Goal: Information Seeking & Learning: Check status

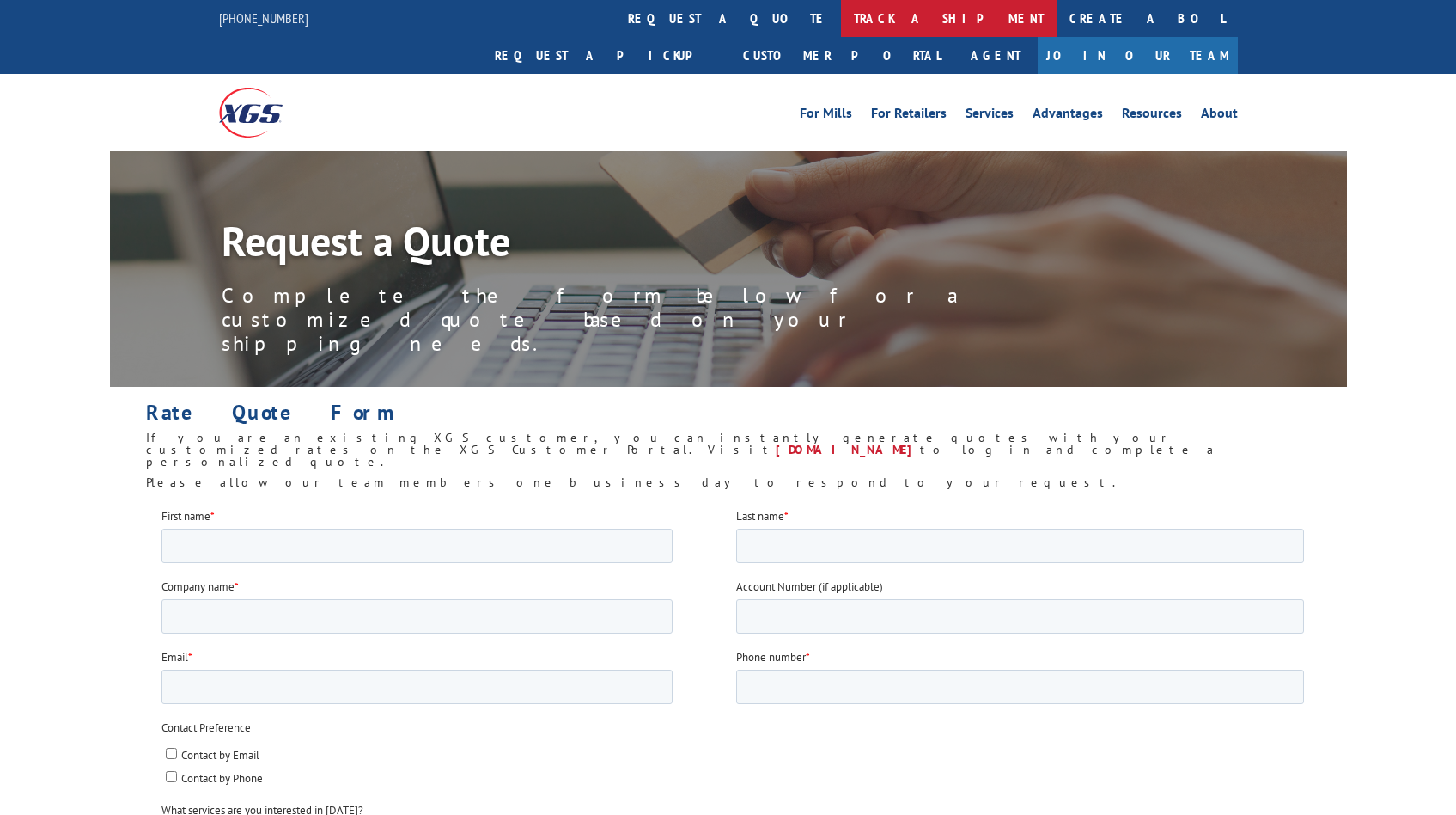
click at [841, 18] on link "track a shipment" at bounding box center [949, 19] width 216 height 37
click at [841, 25] on link "track a shipment" at bounding box center [949, 19] width 216 height 37
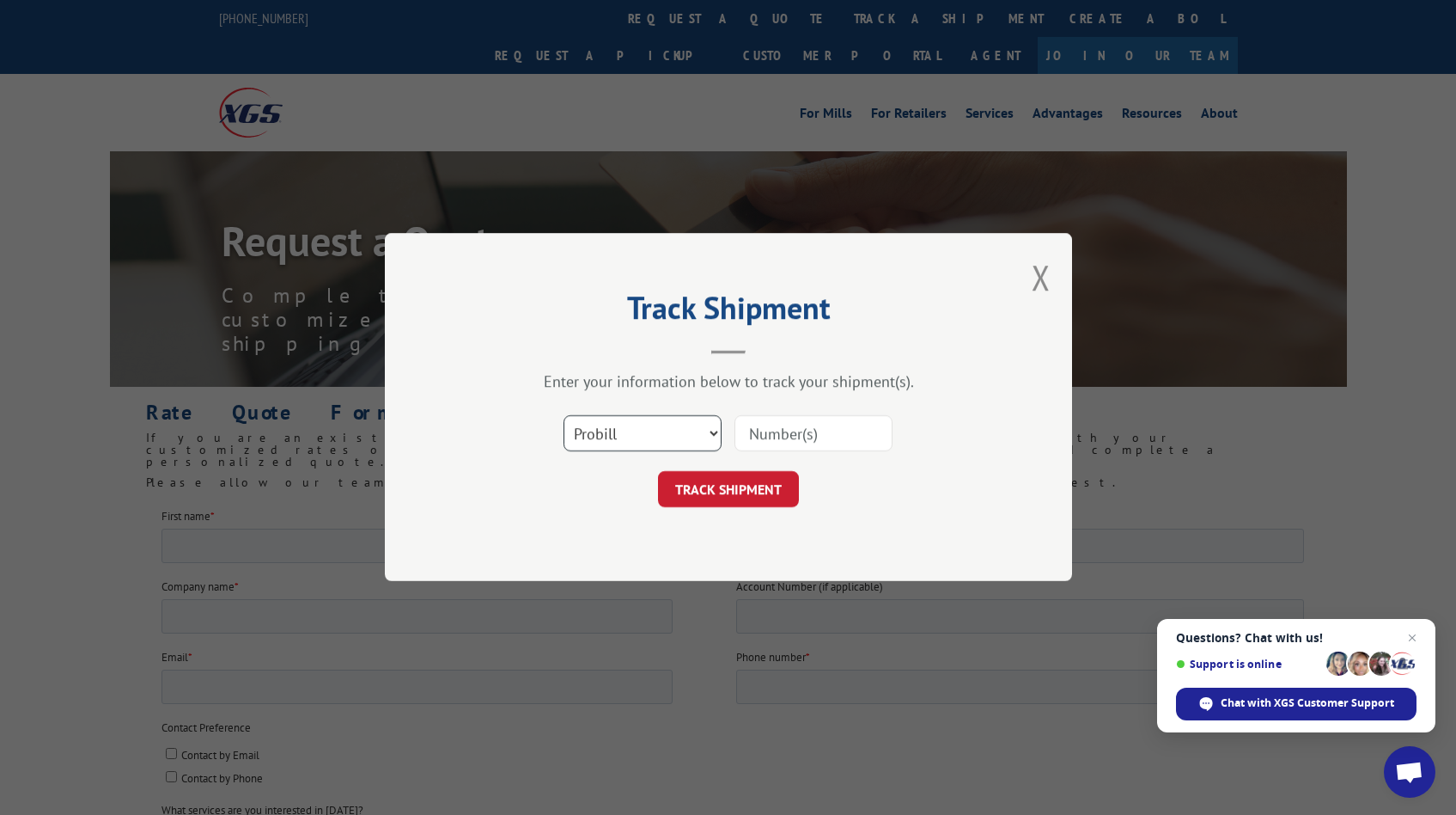
click at [646, 442] on select "Select category... Probill BOL PO" at bounding box center [642, 433] width 158 height 36
select select "bol"
click at [564, 416] on select "Select category... Probill BOL PO" at bounding box center [642, 433] width 158 height 36
click at [810, 432] on input at bounding box center [813, 433] width 158 height 36
paste input "2849951"
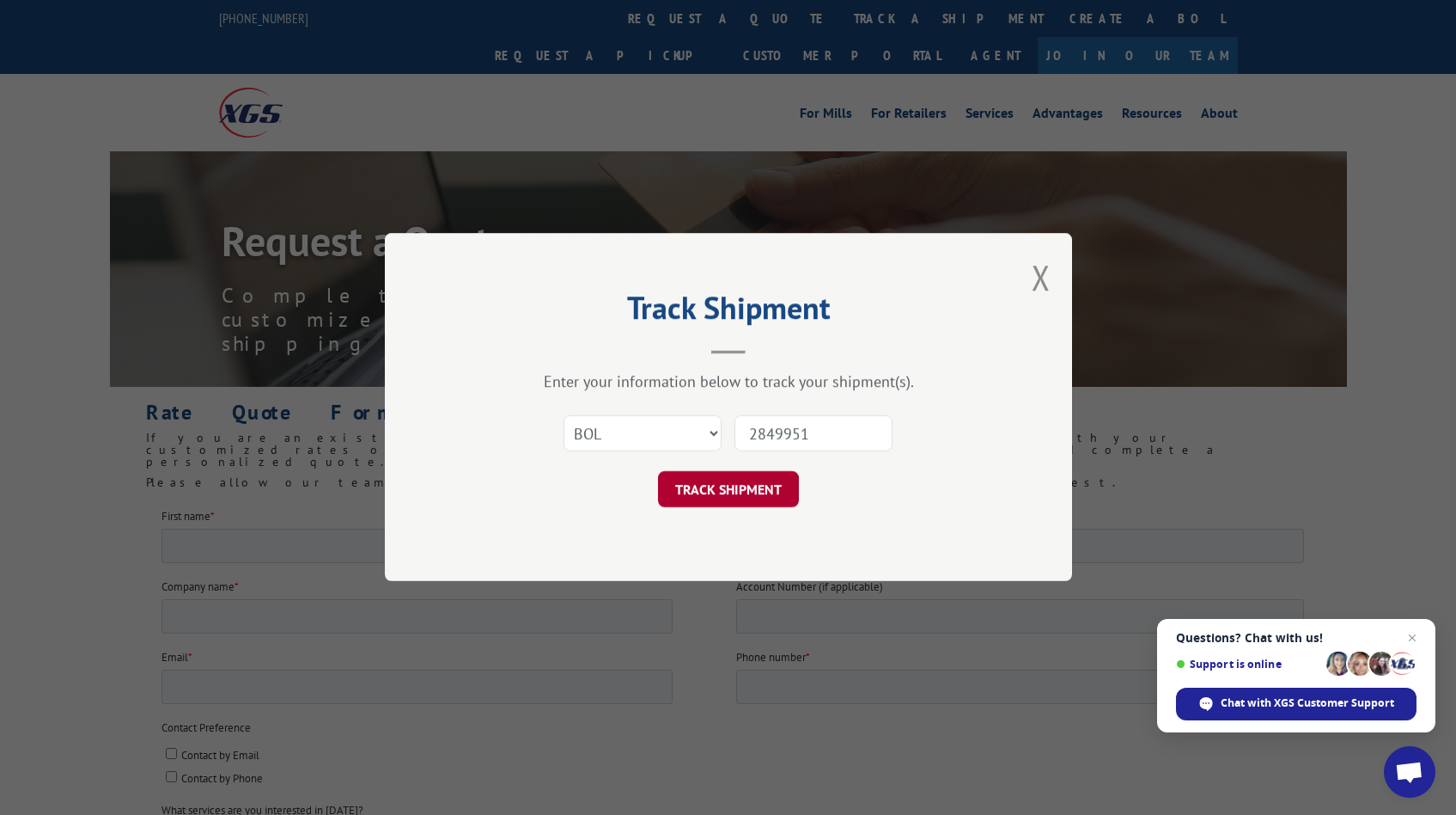
type input "2849951"
click at [712, 485] on button "TRACK SHIPMENT" at bounding box center [728, 489] width 141 height 36
